Goal: Navigation & Orientation: Find specific page/section

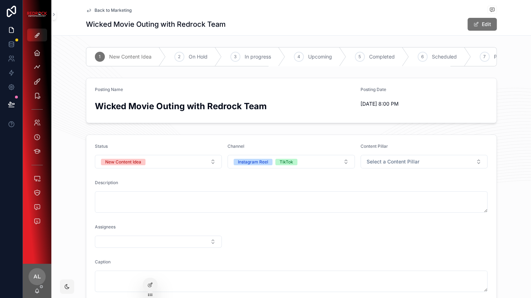
click at [108, 9] on span "Back to Marketing" at bounding box center [113, 10] width 37 height 6
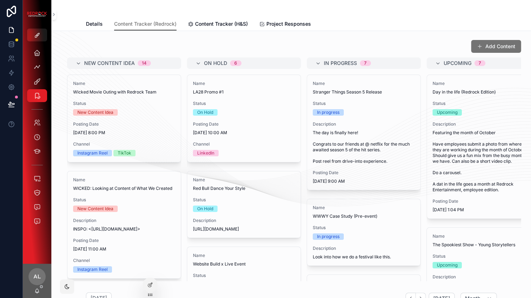
scroll to position [-1, 0]
click at [100, 22] on span "Overview" at bounding box center [97, 23] width 23 height 7
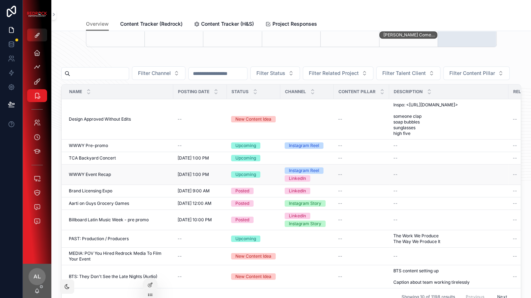
scroll to position [203, 0]
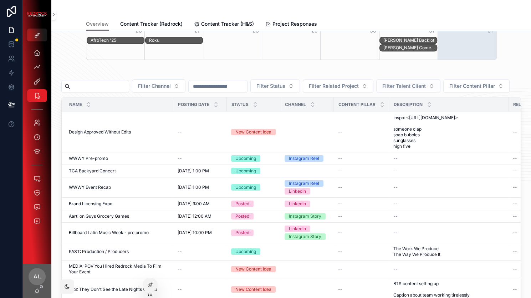
click at [426, 87] on span "Filter Talent Client" at bounding box center [405, 85] width 44 height 7
click at [504, 74] on div "scrollable content" at bounding box center [291, 73] width 460 height 4
click at [286, 87] on span "Filter Status" at bounding box center [271, 85] width 29 height 7
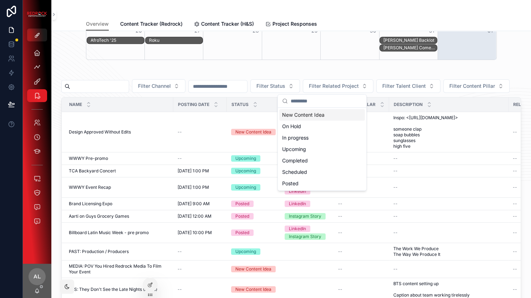
click at [248, 80] on div "scrollable content" at bounding box center [217, 86] width 59 height 13
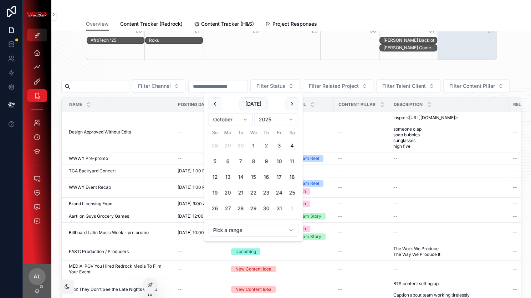
click at [247, 86] on input "scrollable content" at bounding box center [218, 86] width 59 height 10
click at [219, 63] on div "All Company Project Calendar [DATE] [DATE] Month [DATE] [DATE] [DATE] [DATE] [D…" at bounding box center [291, 97] width 480 height 539
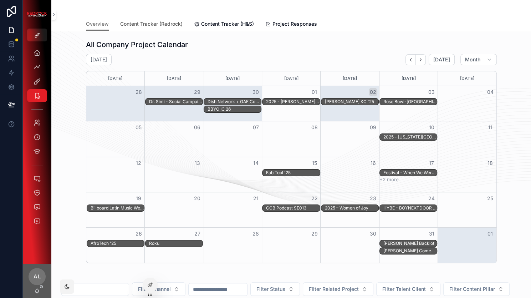
scroll to position [0, 0]
click at [165, 24] on span "Content Tracker (Redrock)" at bounding box center [151, 23] width 62 height 7
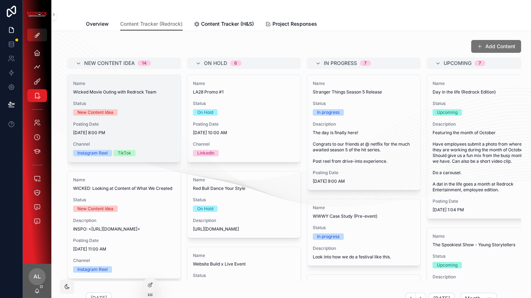
click at [146, 110] on div "New Content Idea" at bounding box center [124, 112] width 102 height 6
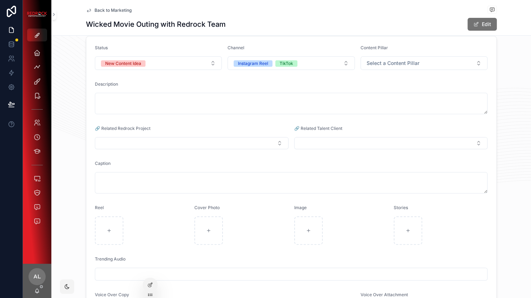
scroll to position [97, 0]
click at [200, 145] on button "Select Button" at bounding box center [192, 144] width 194 height 12
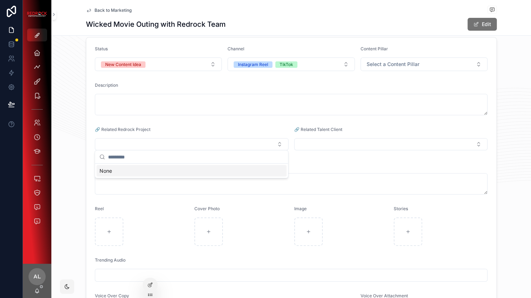
click at [195, 131] on div "🔗 Related Redrock Project" at bounding box center [192, 131] width 194 height 9
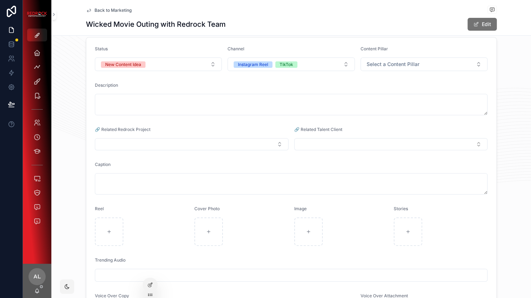
click at [328, 145] on button "Select Button" at bounding box center [391, 144] width 194 height 12
click at [326, 116] on form "Status New Content Idea Channel Instagram Reel TikTok Content Pillar Select a C…" at bounding box center [291, 189] width 410 height 304
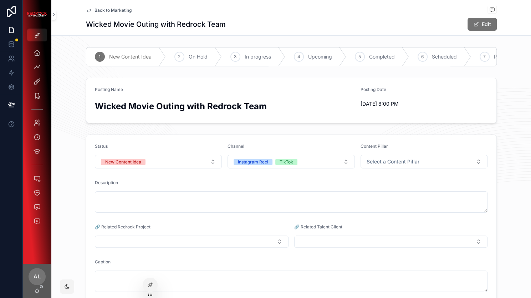
scroll to position [2, 0]
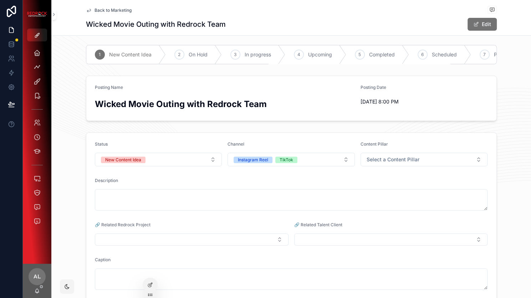
click at [112, 10] on span "Back to Marketing" at bounding box center [113, 10] width 37 height 6
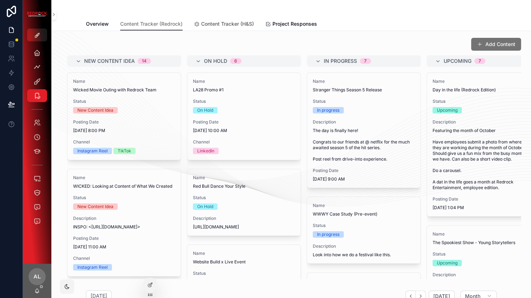
click at [240, 23] on span "Content Tracker (H&S)" at bounding box center [227, 23] width 53 height 7
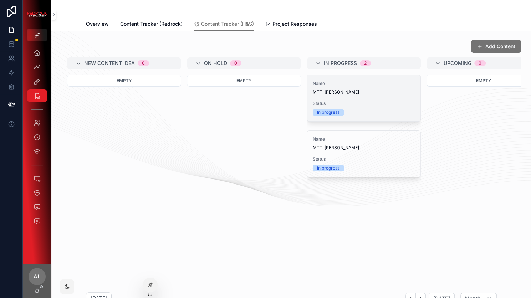
click at [333, 90] on span "MTT: [PERSON_NAME]" at bounding box center [364, 92] width 102 height 6
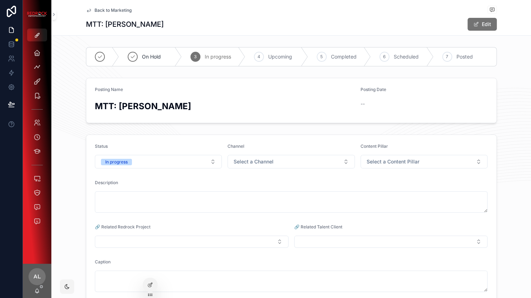
click at [112, 9] on span "Back to Marketing" at bounding box center [113, 10] width 37 height 6
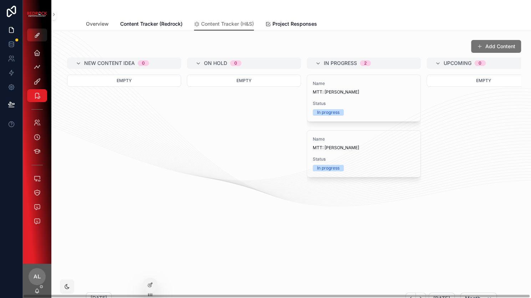
click at [97, 22] on span "Overview" at bounding box center [97, 23] width 23 height 7
